Goal: Use online tool/utility: Utilize a website feature to perform a specific function

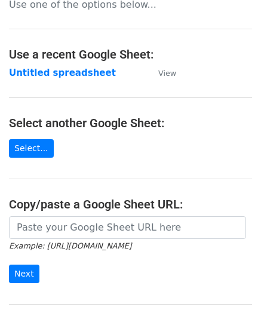
scroll to position [60, 0]
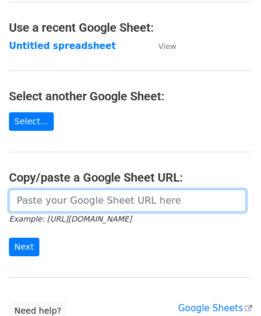
click at [60, 199] on input "url" at bounding box center [127, 200] width 237 height 23
paste input "[URL][DOMAIN_NAME]"
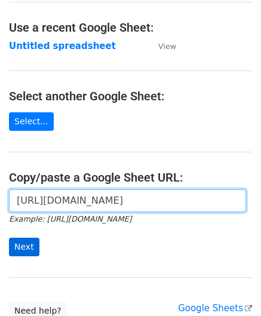
scroll to position [0, 266]
type input "[URL][DOMAIN_NAME]"
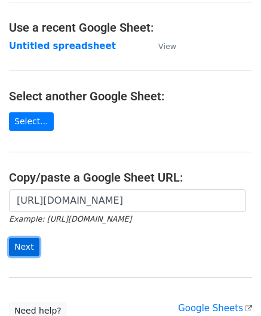
click at [20, 244] on input "Next" at bounding box center [24, 247] width 30 height 19
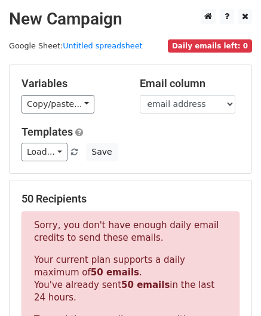
scroll to position [403, 0]
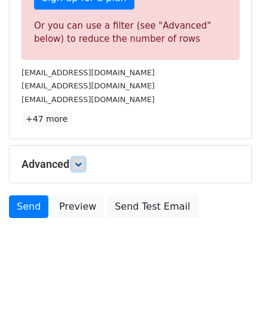
click at [80, 161] on icon at bounding box center [78, 164] width 7 height 7
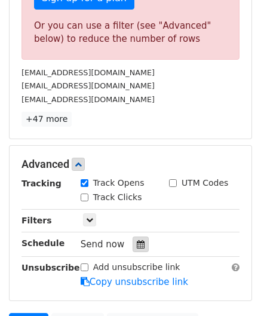
click at [141, 239] on div at bounding box center [141, 244] width 16 height 16
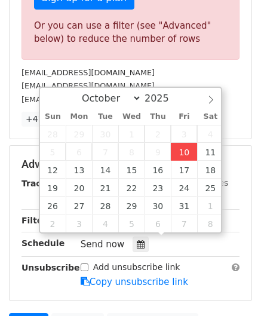
type input "2025-10-10 12:00"
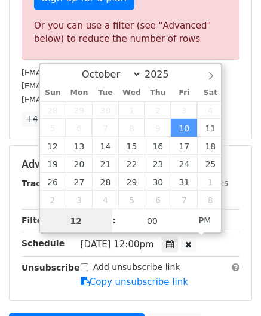
paste input "0"
type input "10"
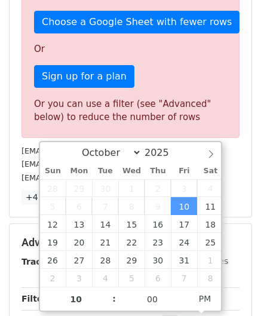
type input "2025-10-10 22:00"
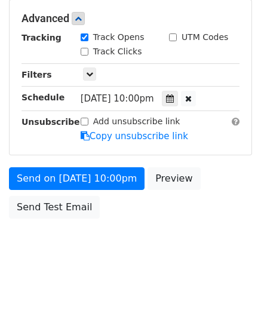
scroll to position [548, 0]
